Goal: Task Accomplishment & Management: Use online tool/utility

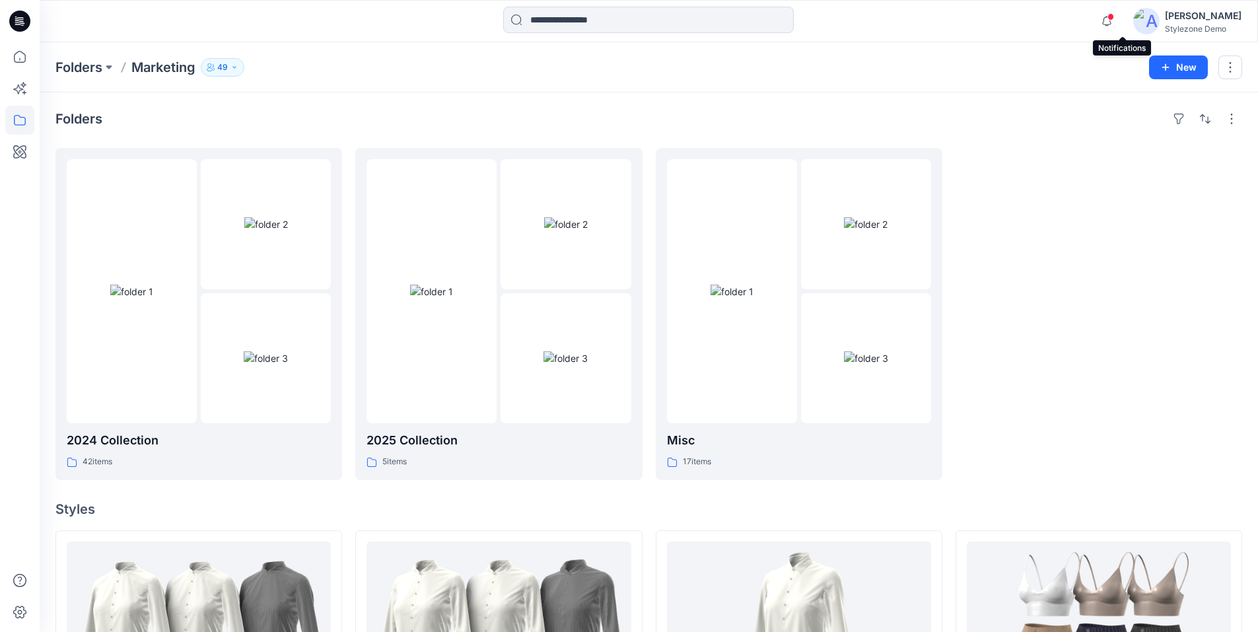
click at [1114, 17] on span at bounding box center [1111, 16] width 7 height 7
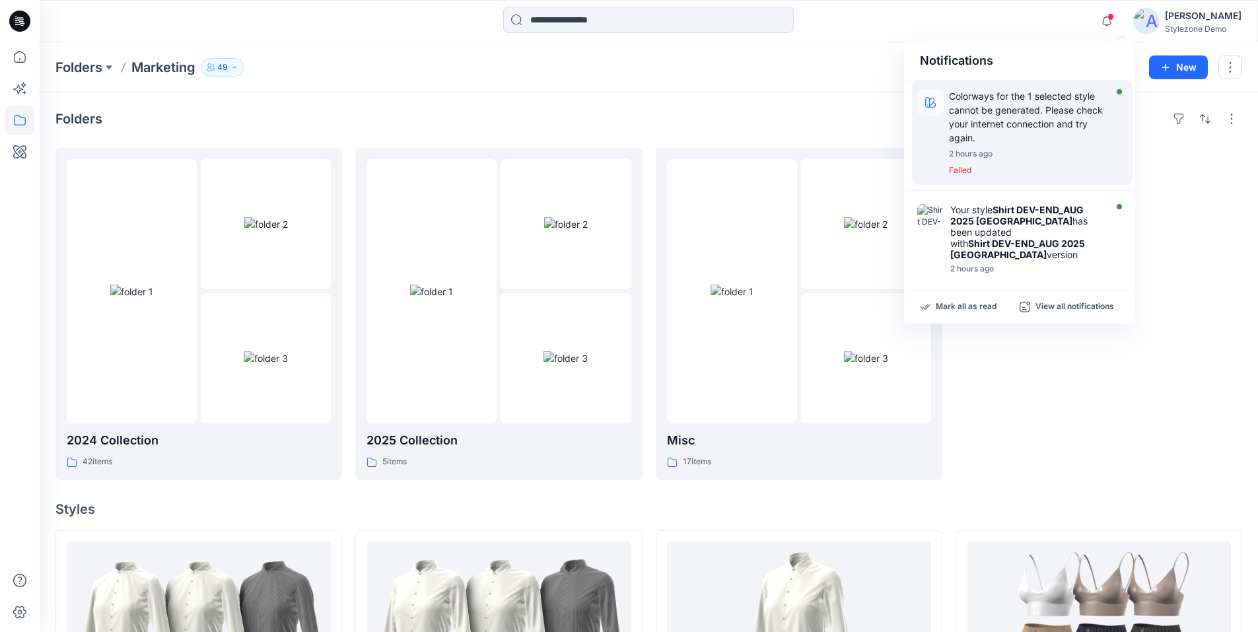
click at [1018, 105] on p "Colorways for the 1 selected style cannot be generated. Please check your inter…" at bounding box center [1030, 116] width 163 height 55
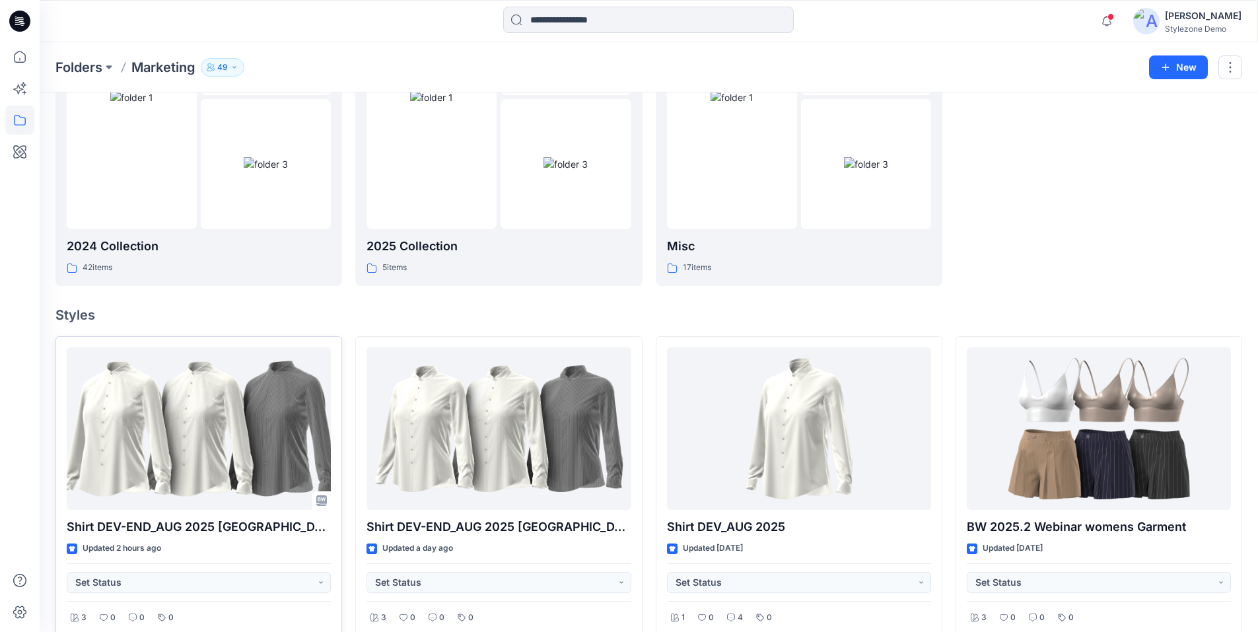
scroll to position [198, 0]
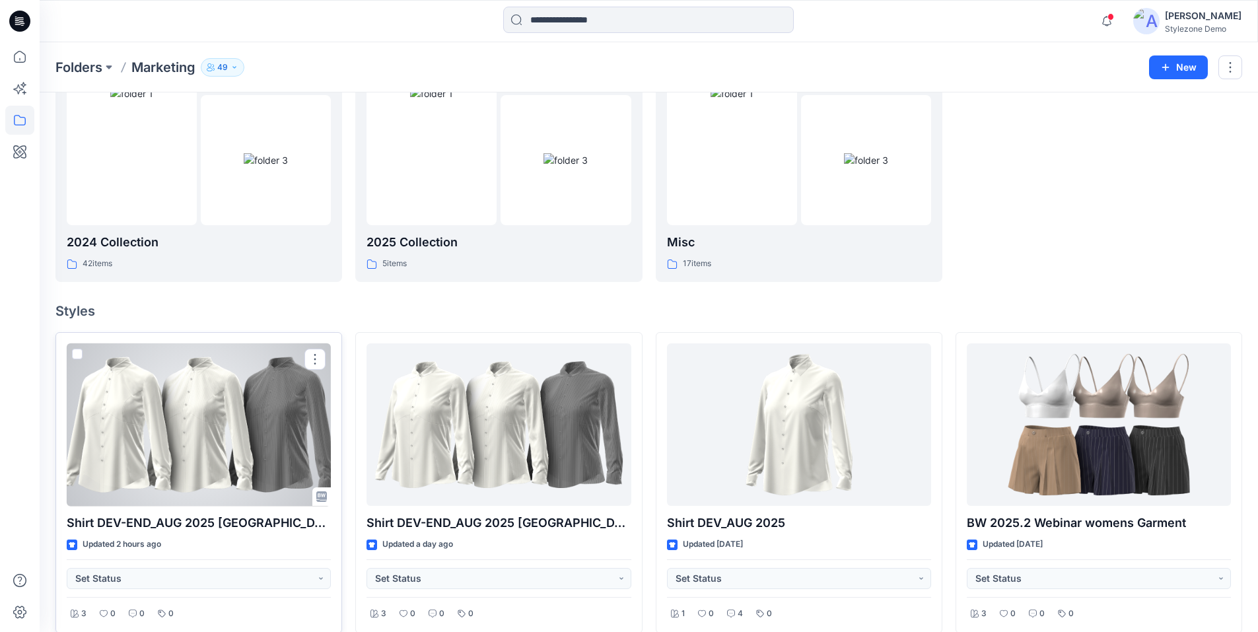
click at [77, 358] on span at bounding box center [77, 354] width 11 height 11
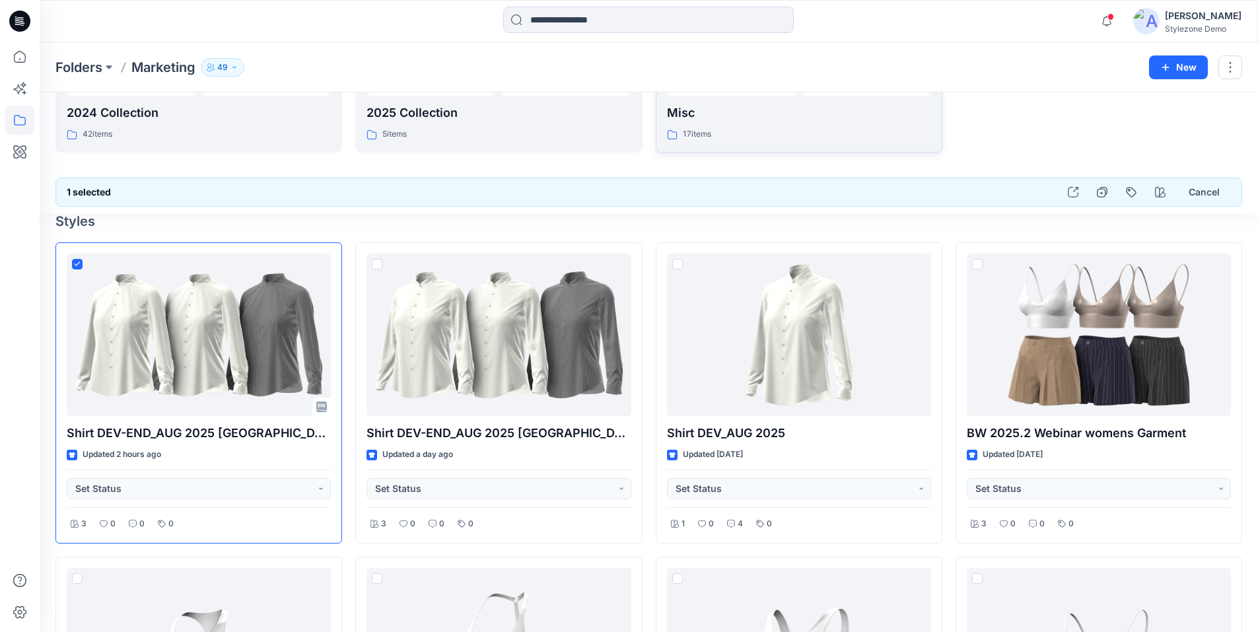
scroll to position [330, 0]
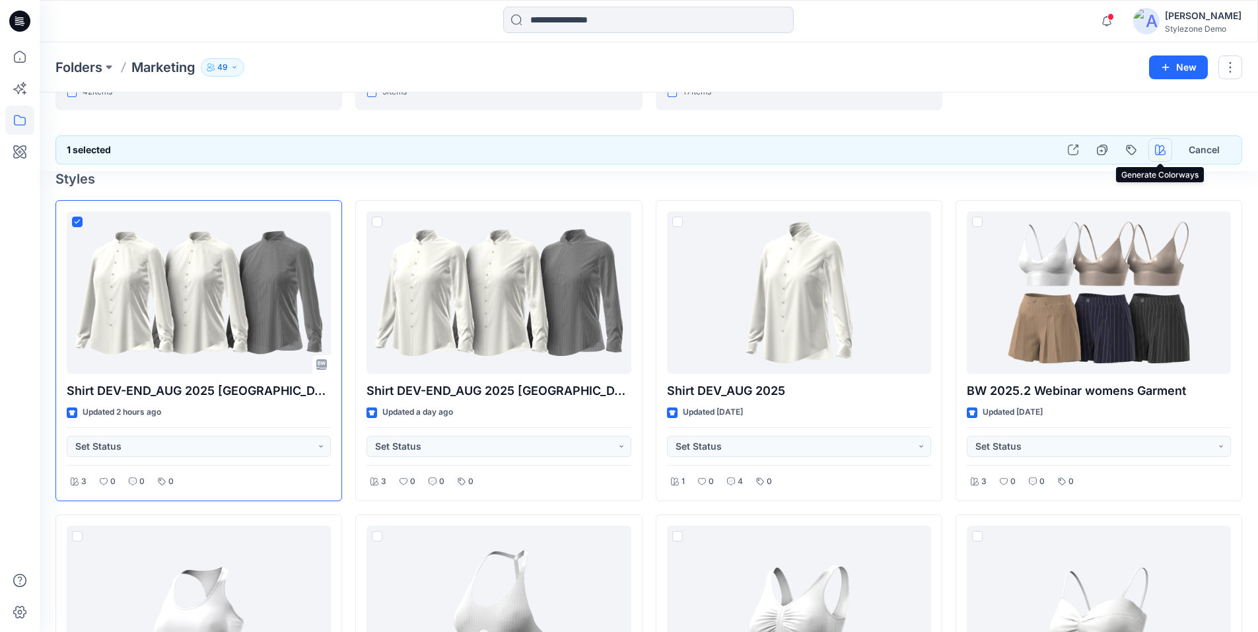
click at [1157, 150] on icon "button" at bounding box center [1160, 150] width 11 height 11
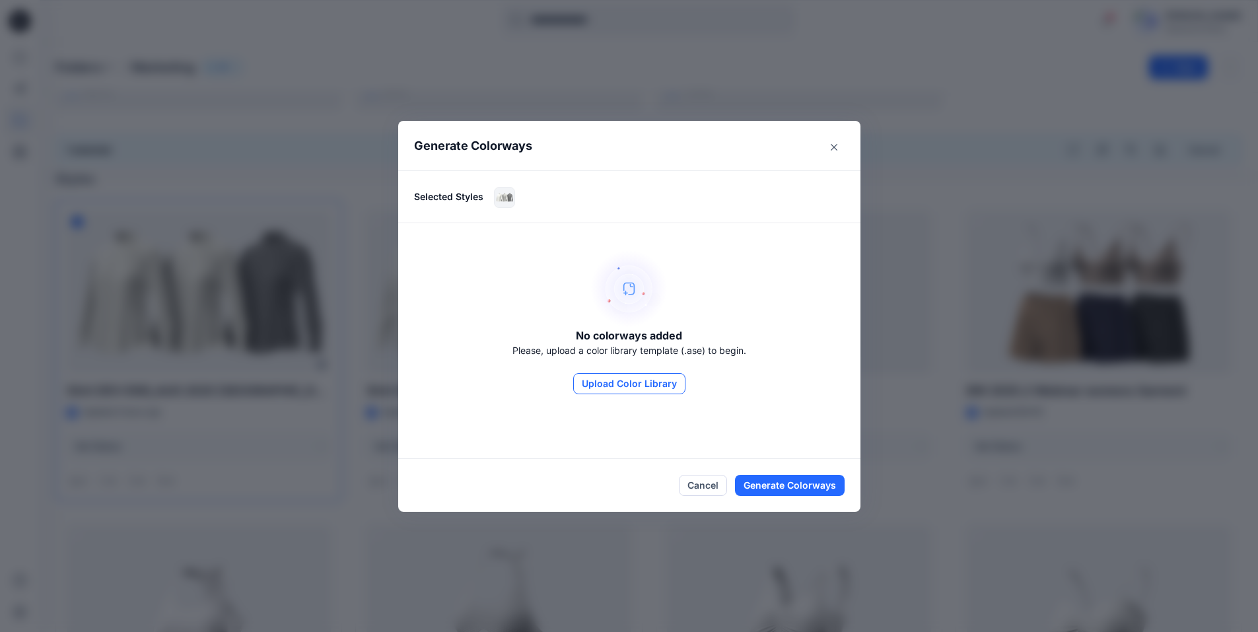
click at [624, 384] on button "Upload Color Library" at bounding box center [629, 383] width 112 height 21
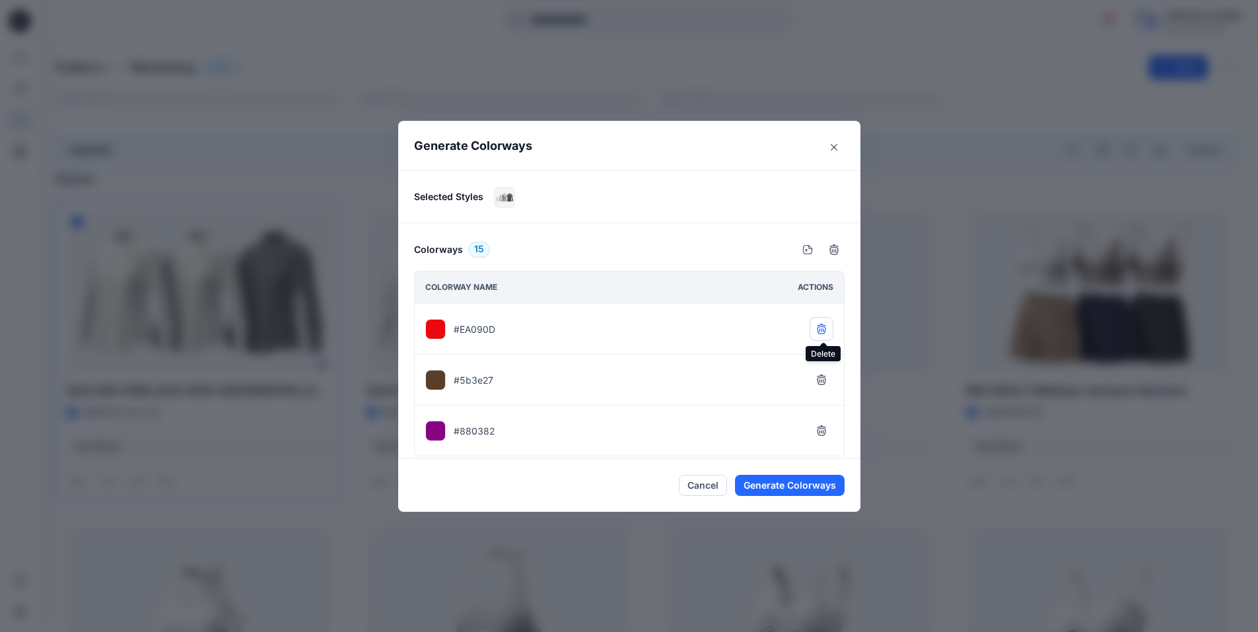
click at [827, 334] on icon "button" at bounding box center [821, 329] width 11 height 11
click at [835, 252] on icon "button" at bounding box center [834, 251] width 9 height 8
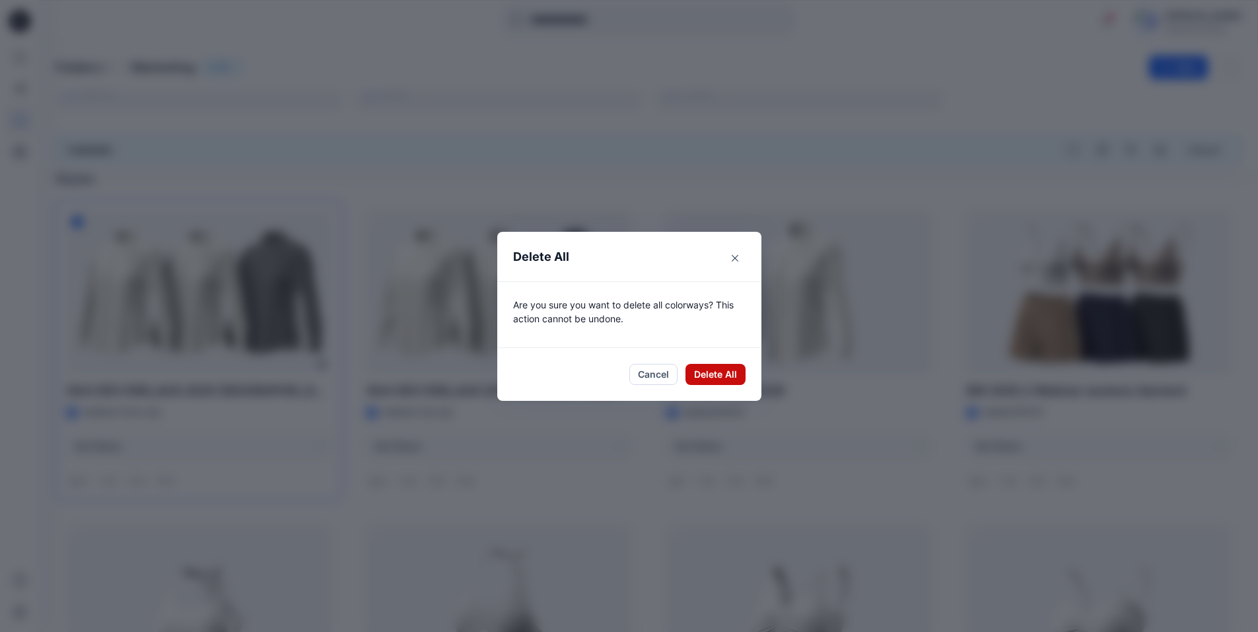
click at [720, 377] on button "Delete All" at bounding box center [716, 374] width 60 height 21
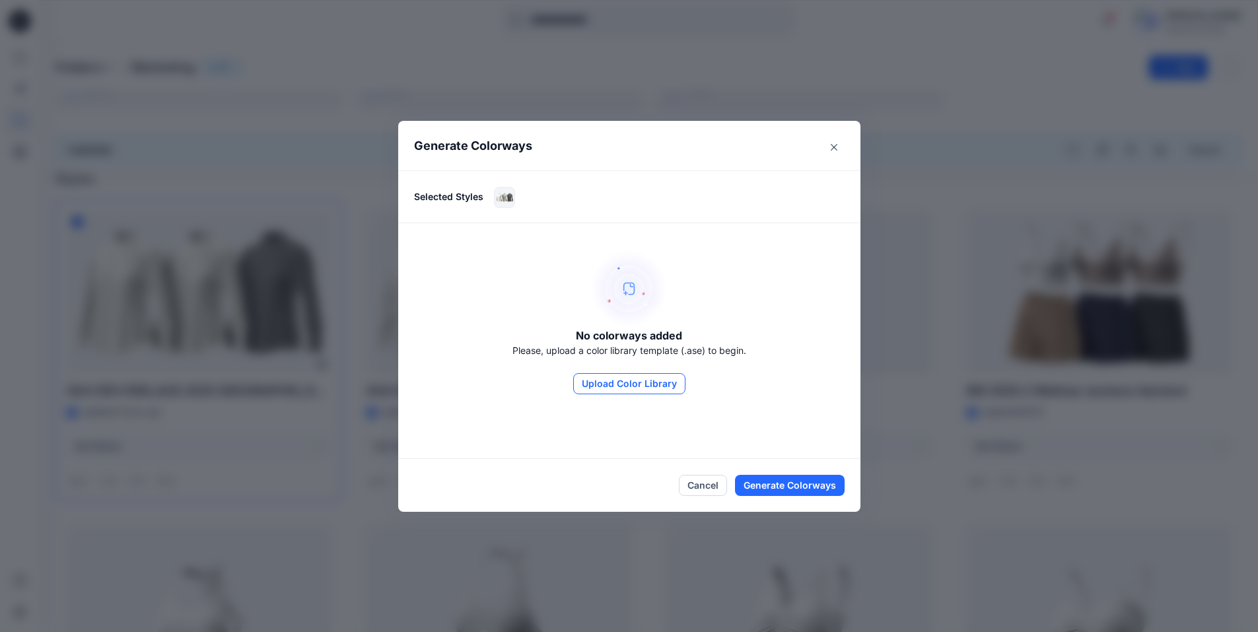
click at [609, 386] on button "Upload Color Library" at bounding box center [629, 383] width 112 height 21
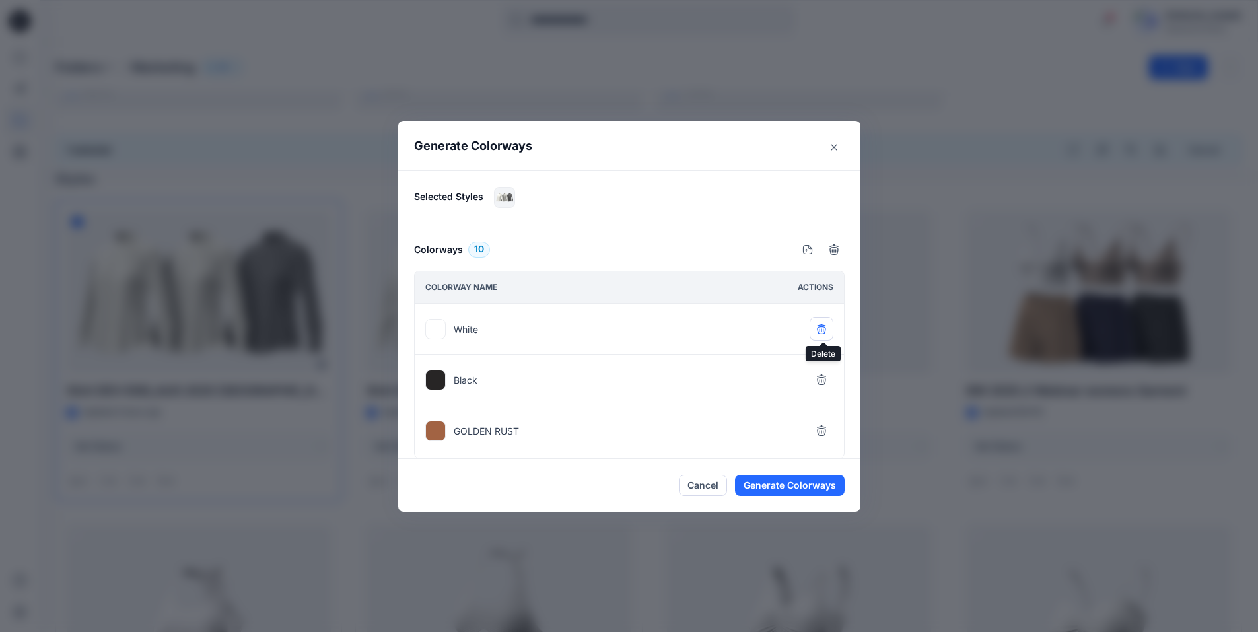
click at [822, 331] on icon "button" at bounding box center [821, 328] width 9 height 9
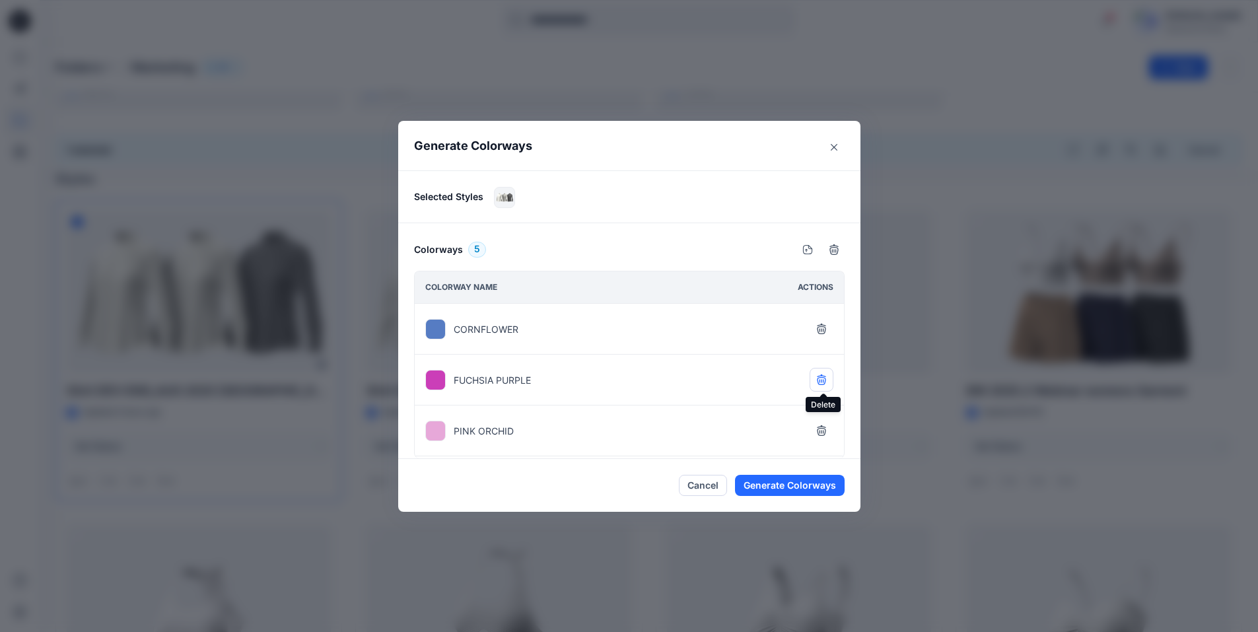
click at [822, 382] on icon "button" at bounding box center [821, 379] width 9 height 9
click at [822, 382] on icon "button" at bounding box center [821, 381] width 9 height 8
click at [836, 251] on icon "button" at bounding box center [834, 249] width 11 height 11
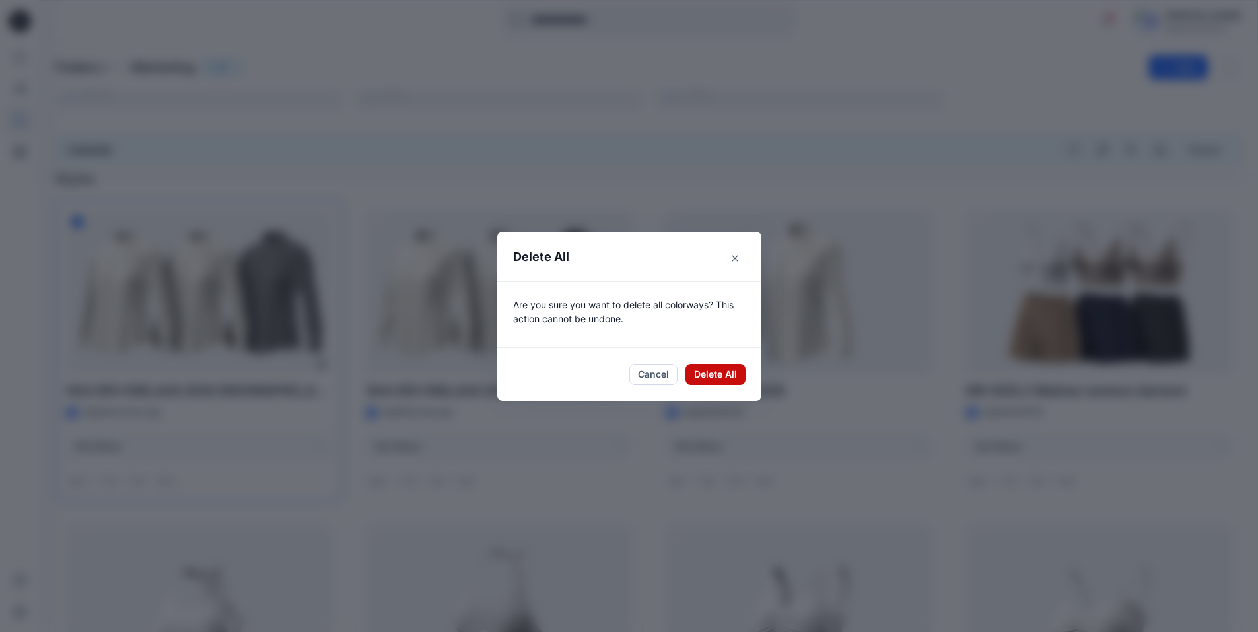
click at [725, 376] on button "Delete All" at bounding box center [716, 374] width 60 height 21
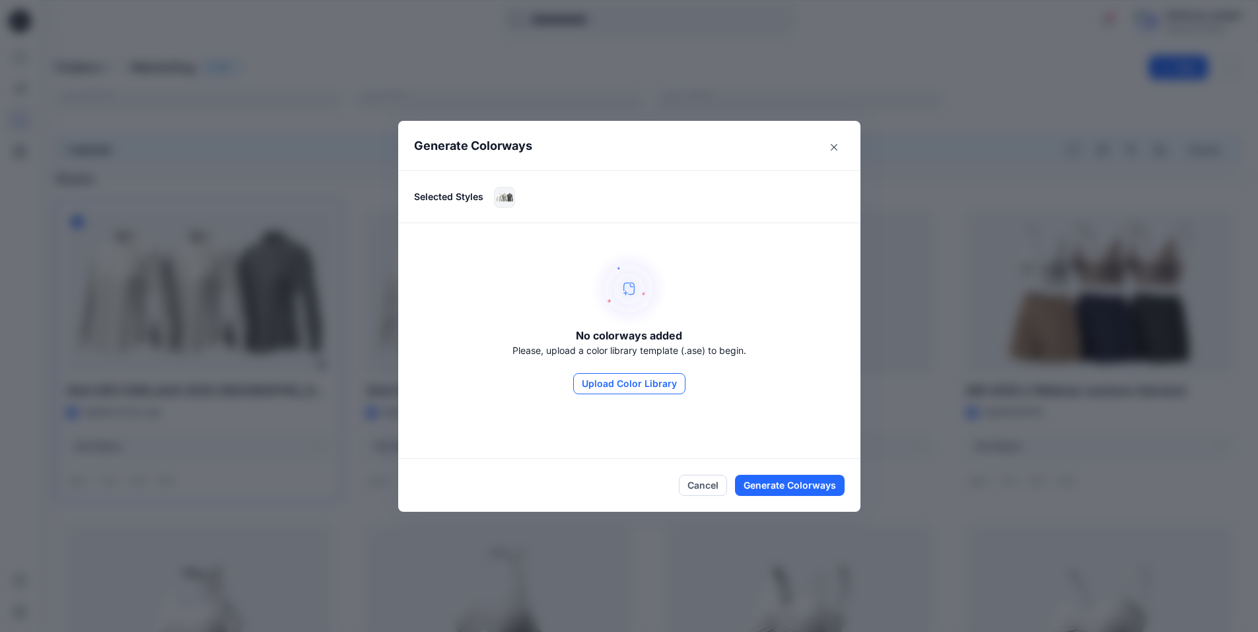
click at [618, 380] on button "Upload Color Library" at bounding box center [629, 383] width 112 height 21
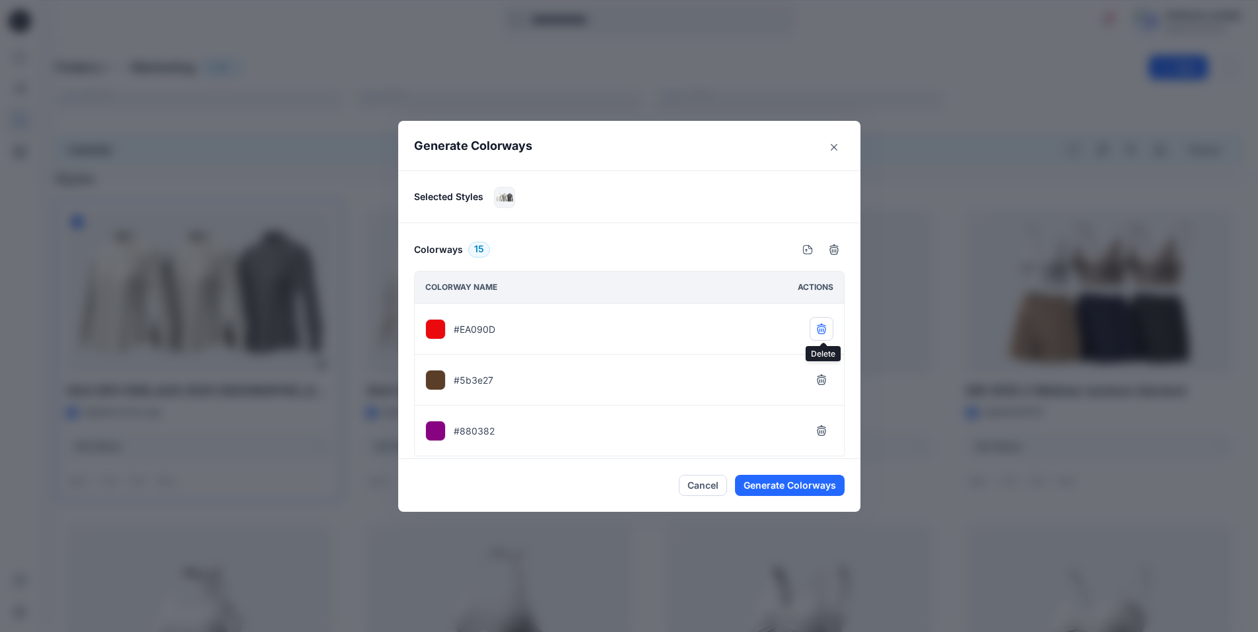
click at [824, 324] on icon "button" at bounding box center [821, 328] width 9 height 9
click at [823, 324] on icon "button" at bounding box center [821, 328] width 9 height 9
click at [820, 380] on icon "button" at bounding box center [821, 380] width 11 height 11
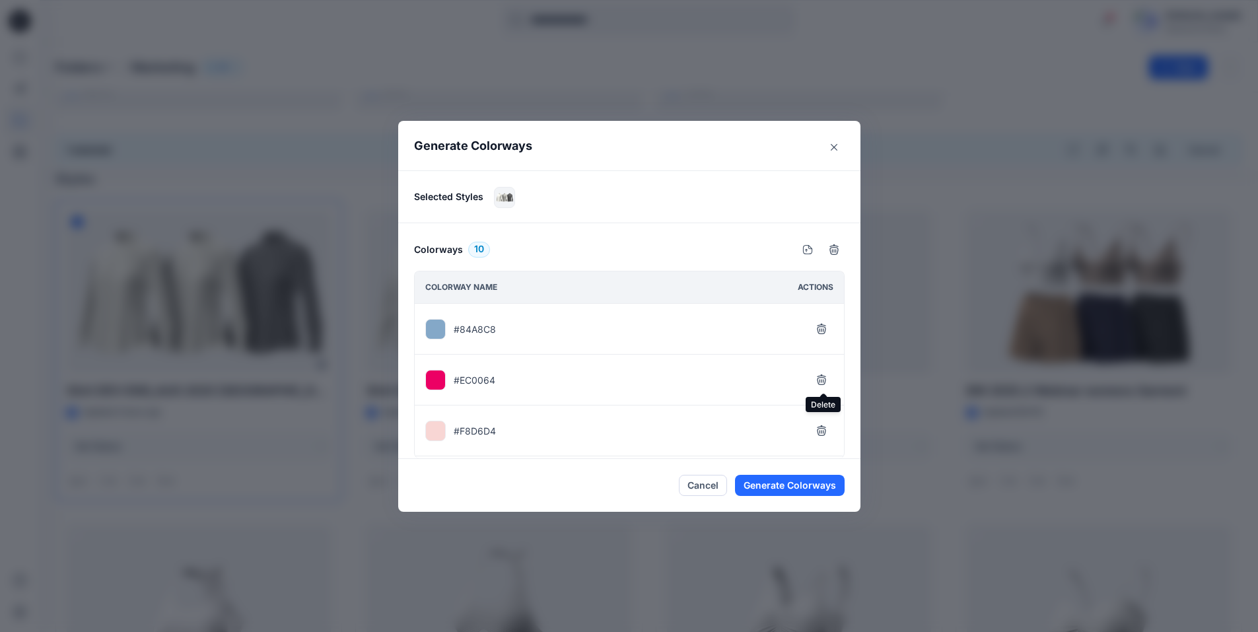
click at [820, 380] on icon "button" at bounding box center [821, 380] width 11 height 11
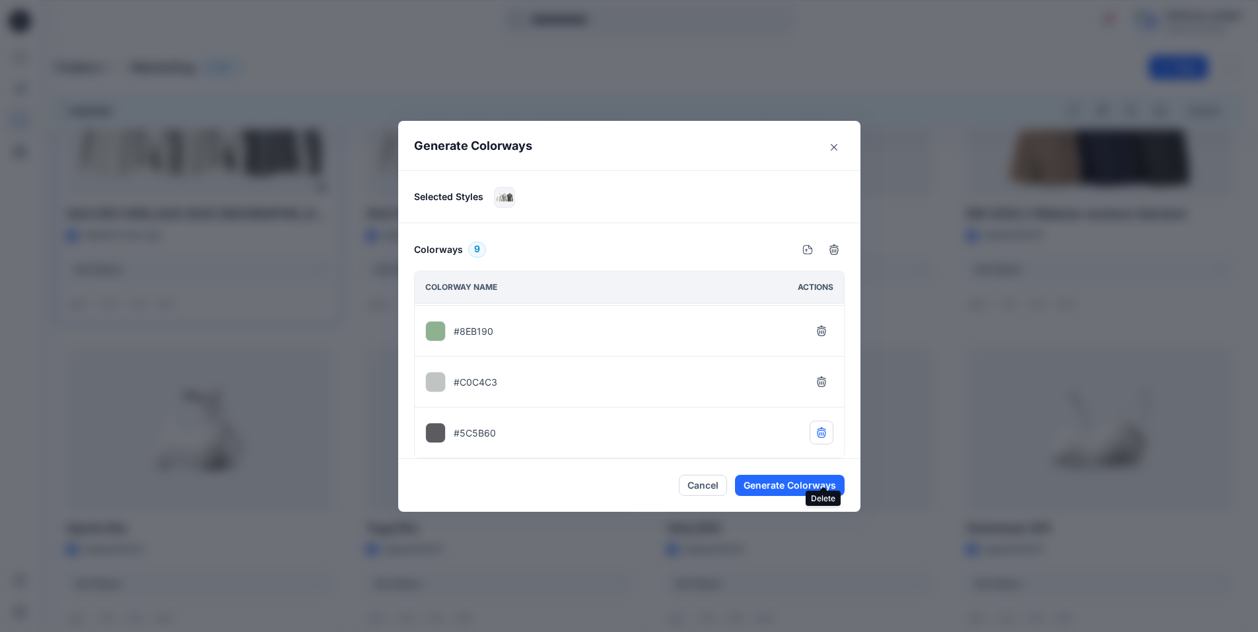
scroll to position [594, 0]
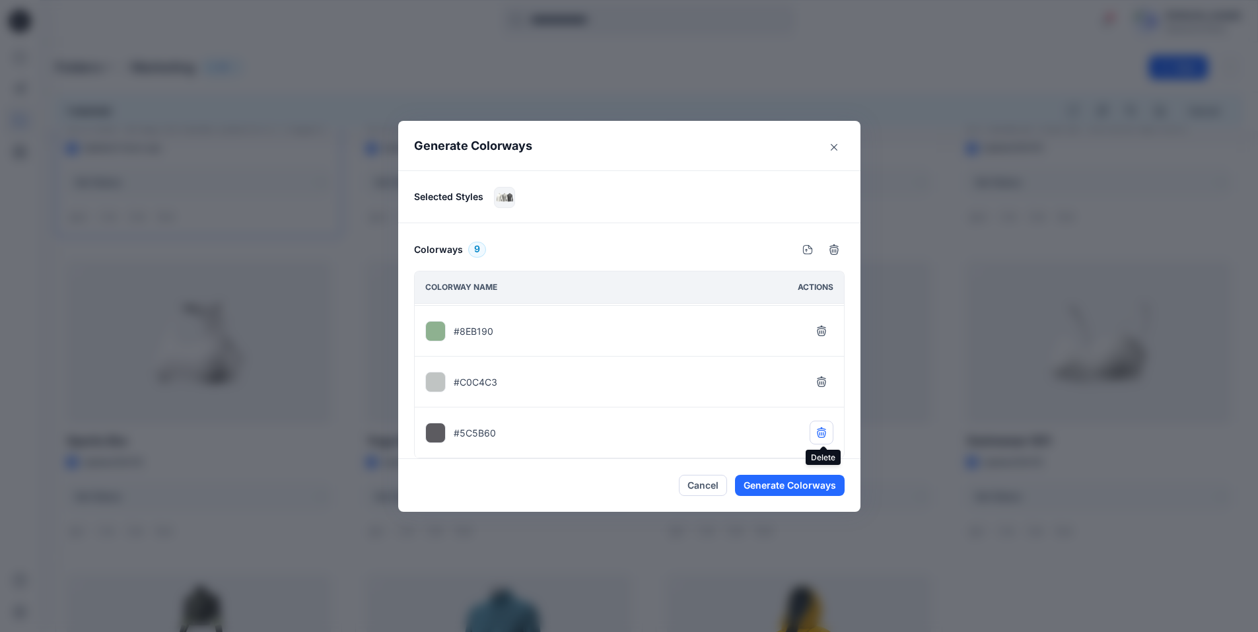
click at [818, 436] on button "button" at bounding box center [822, 433] width 24 height 24
click at [820, 437] on icon "button" at bounding box center [821, 432] width 11 height 11
click at [822, 431] on icon "button" at bounding box center [821, 432] width 11 height 11
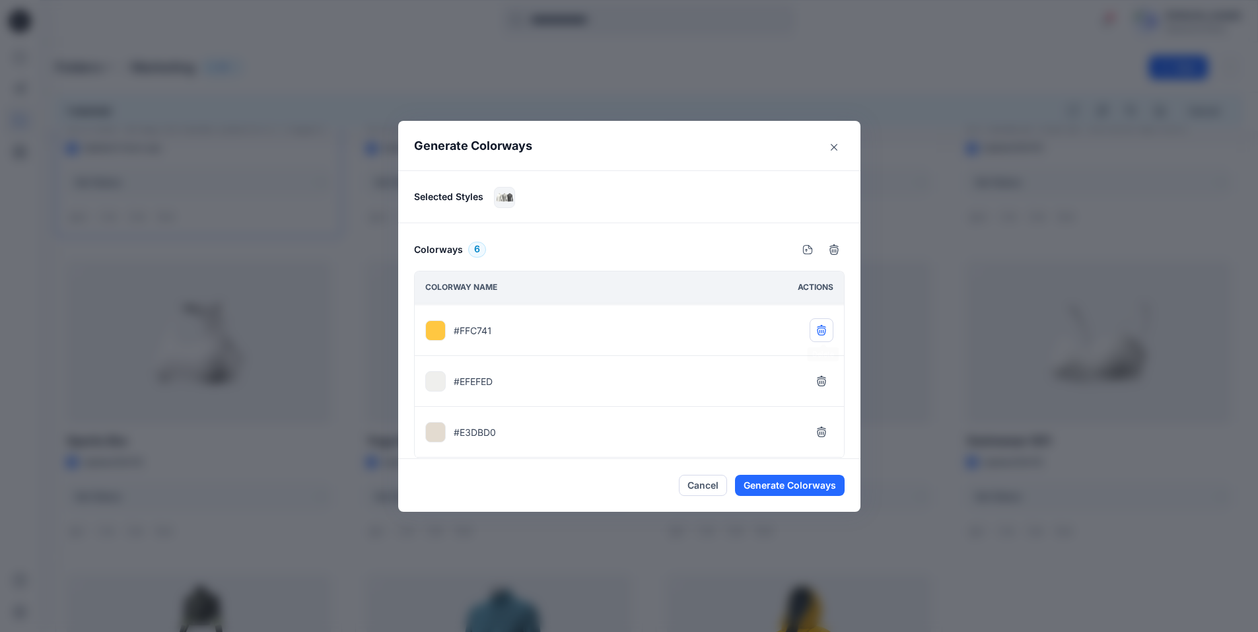
click at [823, 330] on icon "button" at bounding box center [821, 330] width 11 height 11
click at [775, 487] on button "Generate Colorways" at bounding box center [790, 485] width 110 height 21
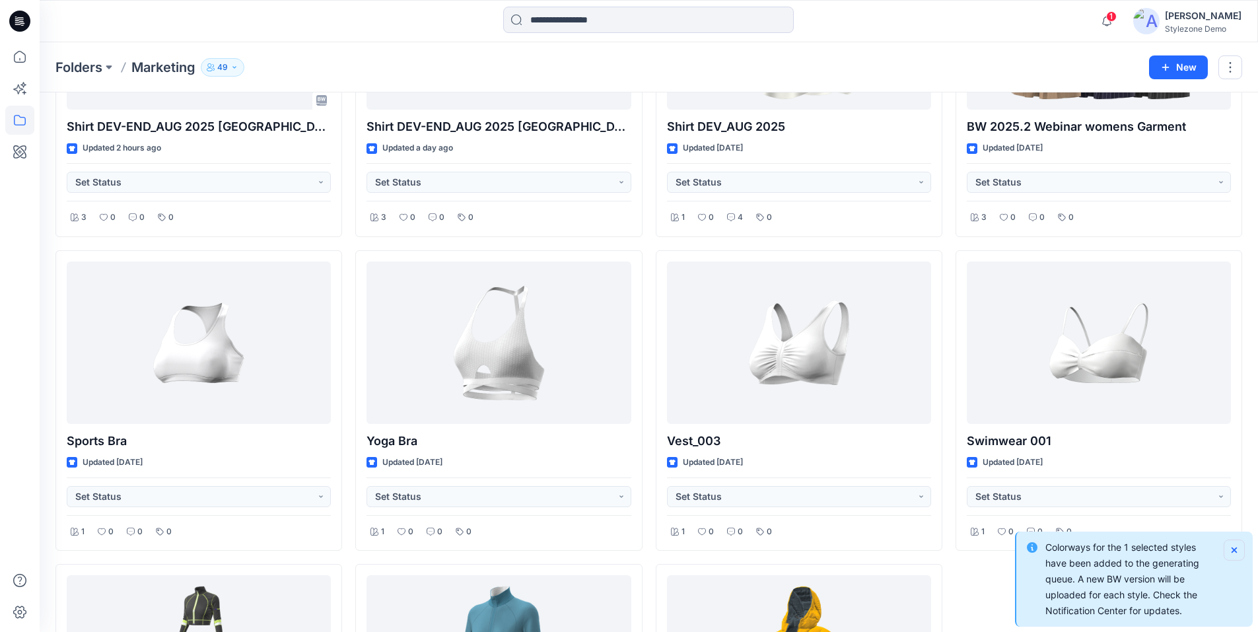
click at [1235, 550] on icon "Notifications-bottom-right" at bounding box center [1234, 550] width 5 height 5
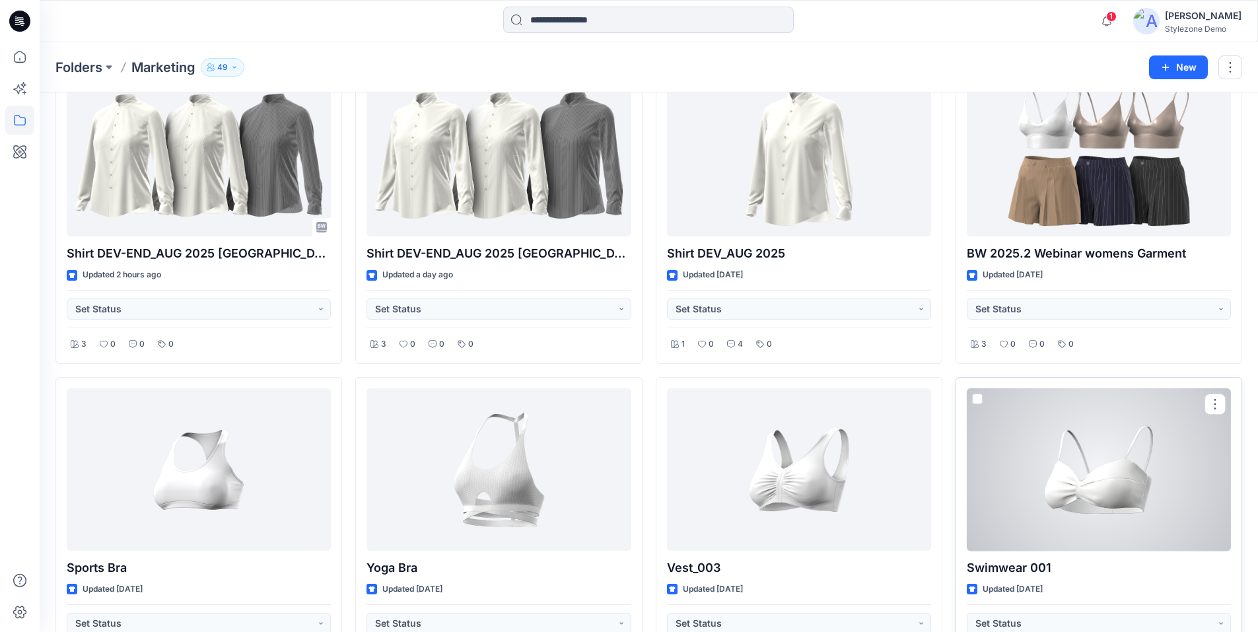
scroll to position [264, 0]
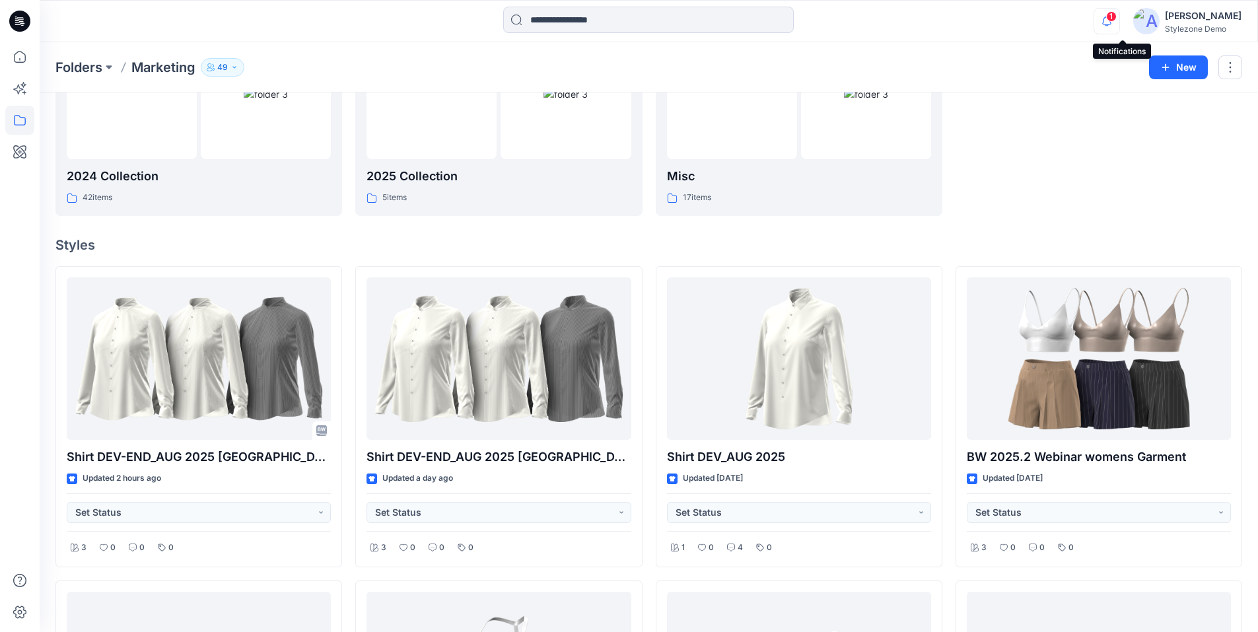
click at [1109, 25] on icon "button" at bounding box center [1107, 25] width 4 height 2
